Goal: Check status: Check status

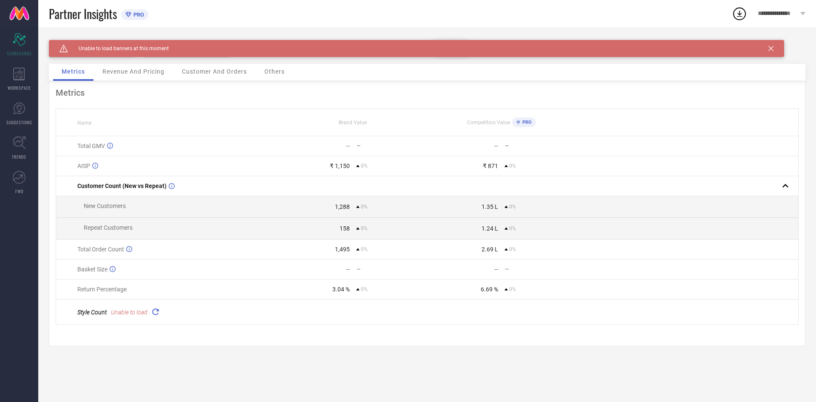
click at [771, 50] on icon at bounding box center [770, 48] width 5 height 5
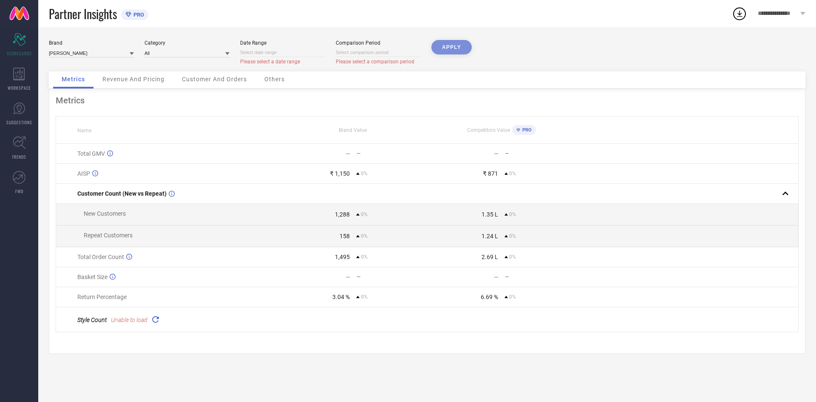
click at [259, 50] on input at bounding box center [282, 52] width 85 height 9
select select "9"
select select "2025"
select select "10"
select select "2025"
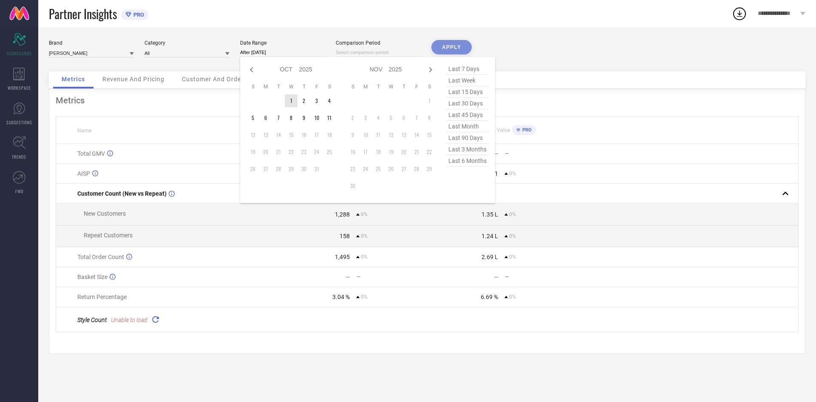
click at [291, 100] on td "1" at bounding box center [291, 100] width 13 height 13
type input "[DATE] to [DATE]"
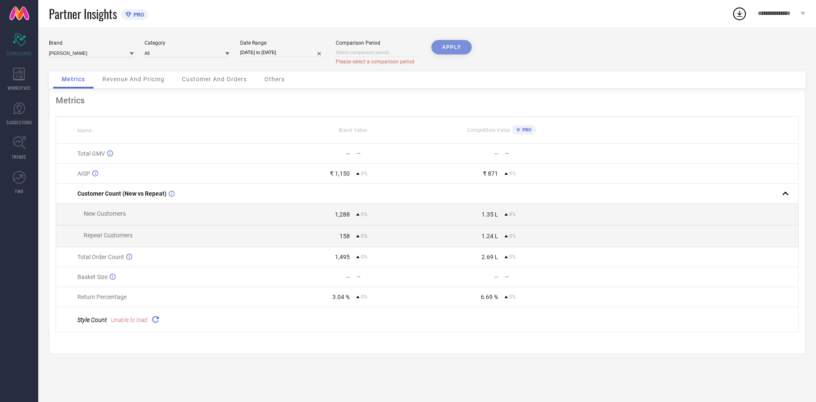
click at [357, 51] on input at bounding box center [378, 52] width 85 height 9
select select "9"
select select "2025"
select select "10"
select select "2025"
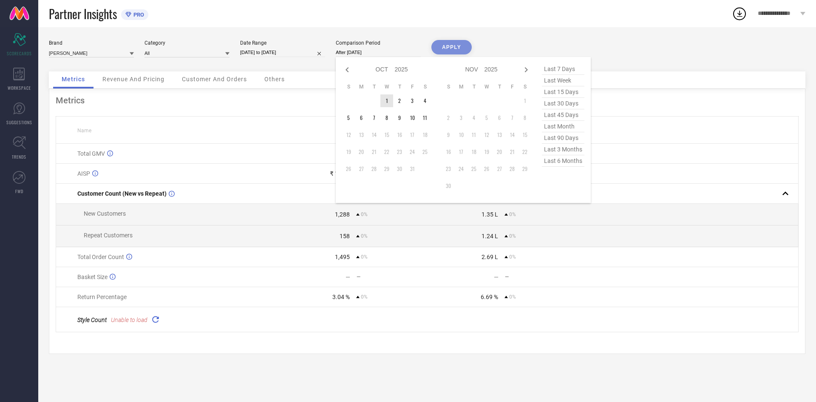
click at [387, 102] on td "1" at bounding box center [386, 100] width 13 height 13
type input "[DATE] to [DATE]"
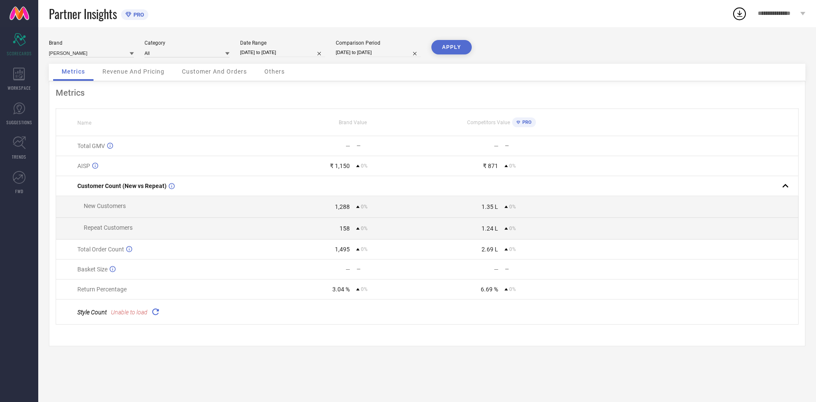
click at [445, 49] on button "APPLY" at bounding box center [451, 47] width 40 height 14
